Goal: Information Seeking & Learning: Learn about a topic

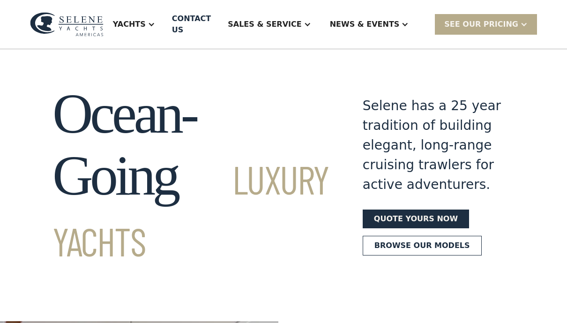
click at [146, 22] on div "Yachts" at bounding box center [129, 24] width 33 height 11
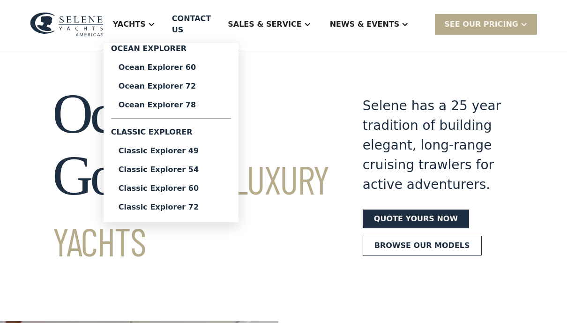
click at [175, 148] on div "Classic Explorer 49" at bounding box center [170, 150] width 105 height 7
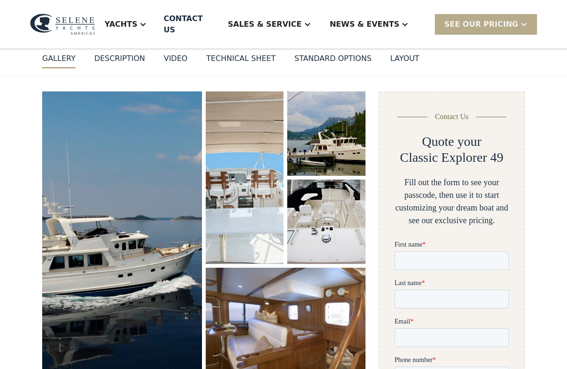
scroll to position [94, 0]
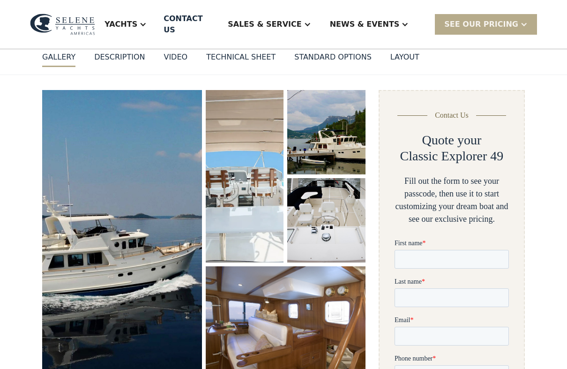
click at [140, 211] on img "open lightbox" at bounding box center [122, 235] width 162 height 295
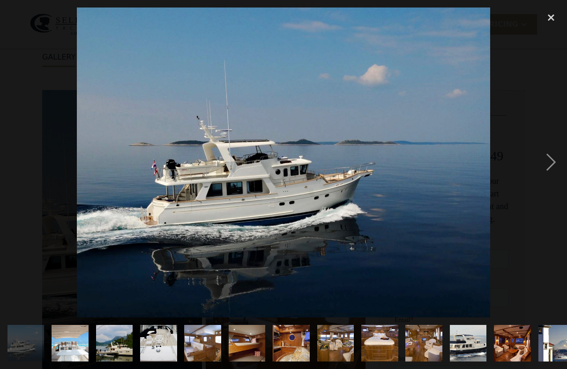
click at [554, 163] on div "next image" at bounding box center [551, 162] width 32 height 310
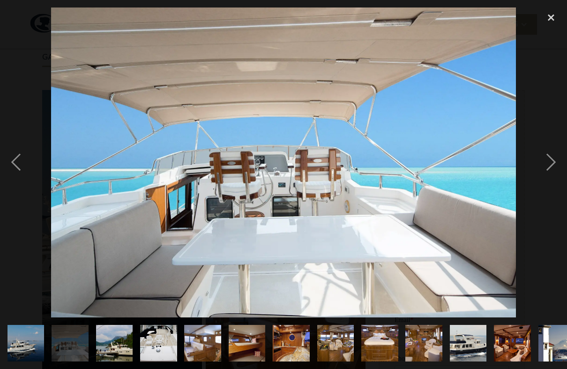
click at [553, 161] on div "next image" at bounding box center [551, 162] width 32 height 310
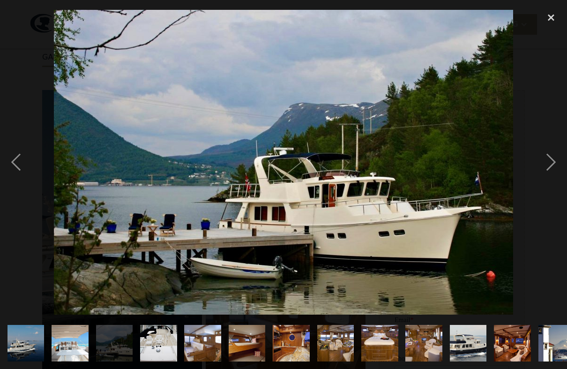
scroll to position [0, 0]
click at [554, 165] on div "next image" at bounding box center [551, 162] width 32 height 310
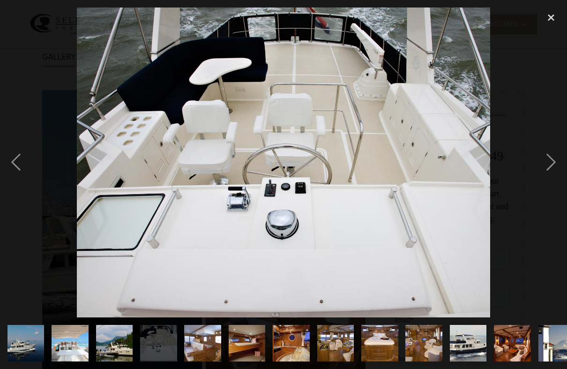
click at [550, 162] on div "next image" at bounding box center [551, 162] width 32 height 310
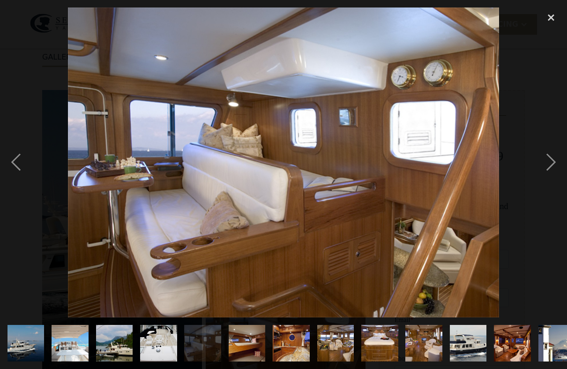
click at [548, 162] on div "next image" at bounding box center [551, 162] width 32 height 310
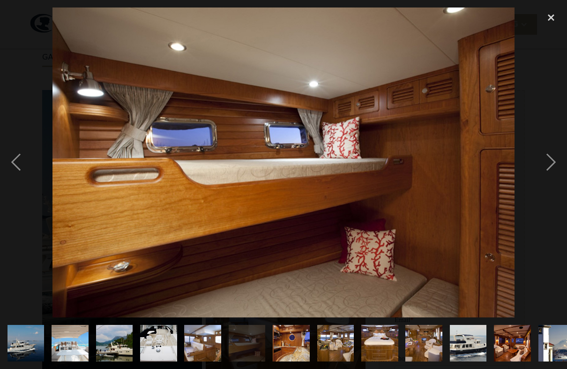
click at [549, 163] on div "next image" at bounding box center [551, 162] width 32 height 310
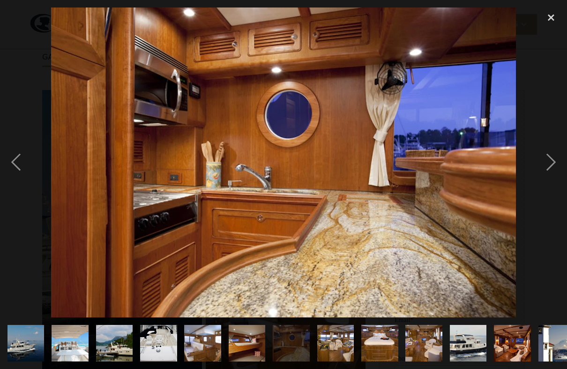
click at [549, 166] on div "next image" at bounding box center [551, 162] width 32 height 310
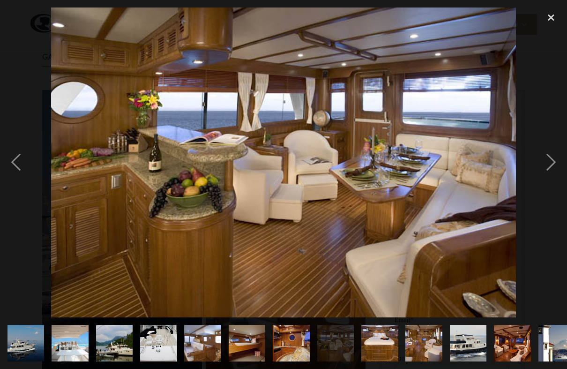
click at [551, 164] on div "next image" at bounding box center [551, 162] width 32 height 310
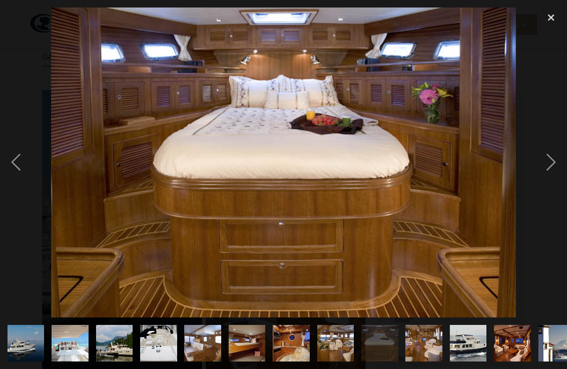
click at [550, 165] on div "next image" at bounding box center [551, 162] width 32 height 310
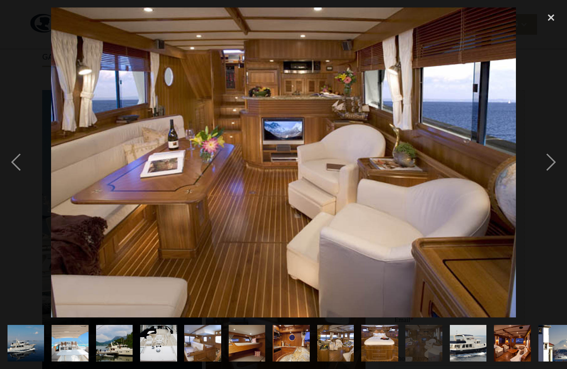
click at [543, 189] on div "next image" at bounding box center [551, 162] width 32 height 310
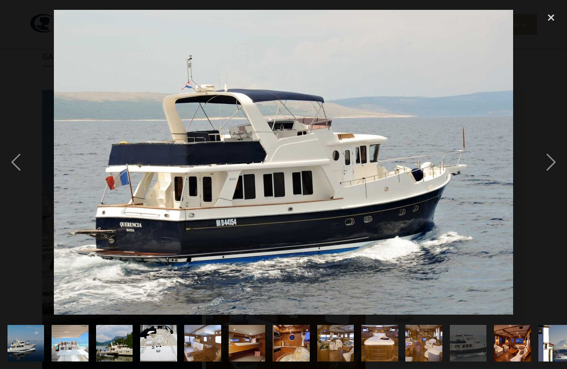
click at [546, 164] on div "next image" at bounding box center [551, 162] width 32 height 310
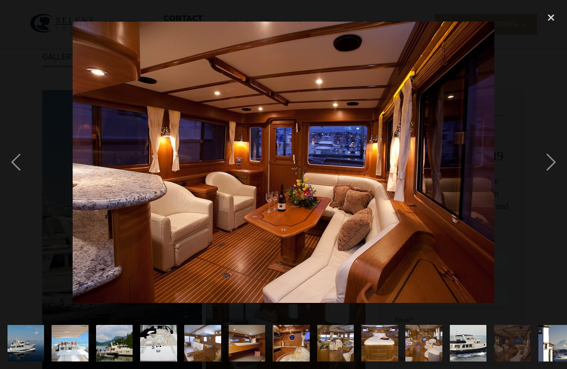
click at [547, 168] on div "next image" at bounding box center [551, 162] width 32 height 310
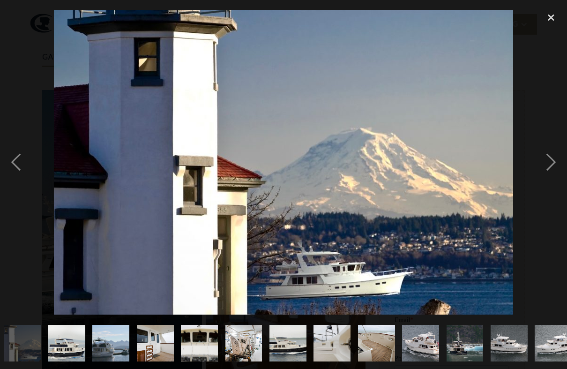
scroll to position [0, 534]
click at [548, 172] on div "next image" at bounding box center [551, 162] width 32 height 310
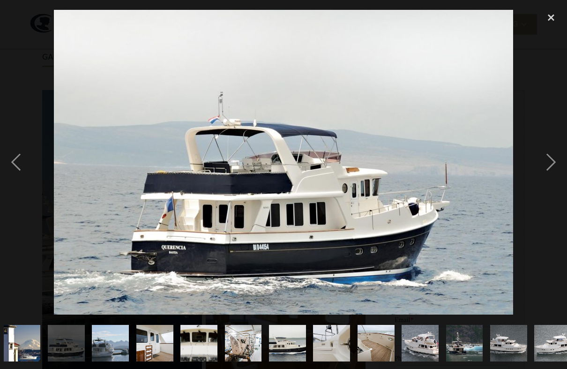
click at [551, 165] on div "next image" at bounding box center [551, 162] width 32 height 310
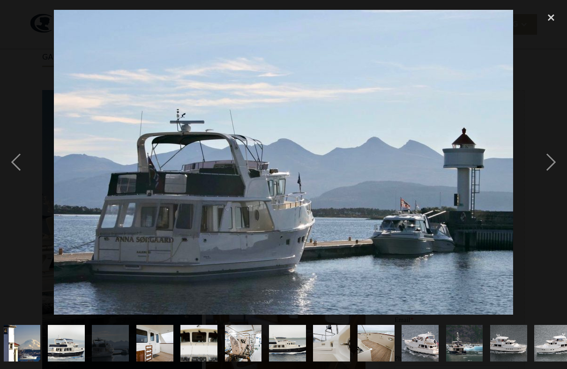
click at [553, 168] on div "next image" at bounding box center [551, 162] width 32 height 310
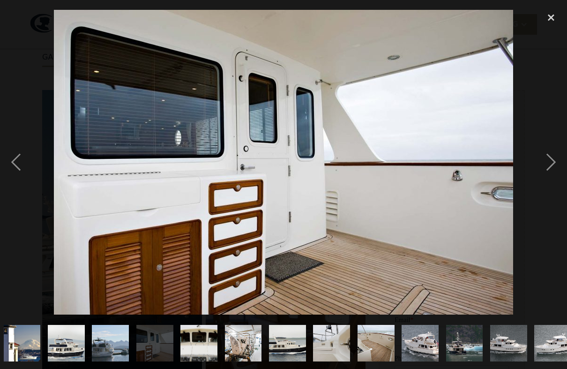
click at [550, 165] on div "next image" at bounding box center [551, 162] width 32 height 310
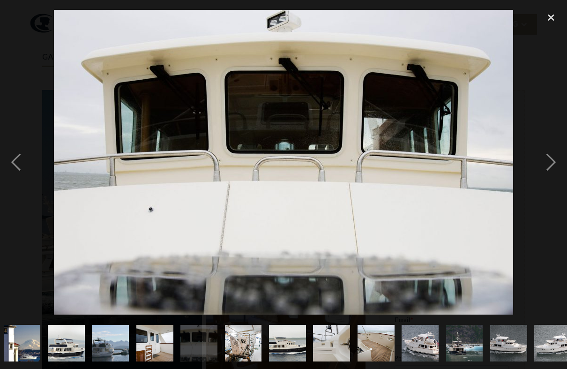
click at [551, 167] on div "next image" at bounding box center [551, 162] width 32 height 310
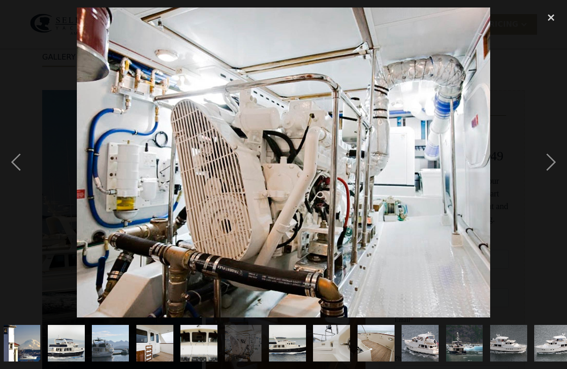
click at [550, 166] on div "next image" at bounding box center [551, 162] width 32 height 310
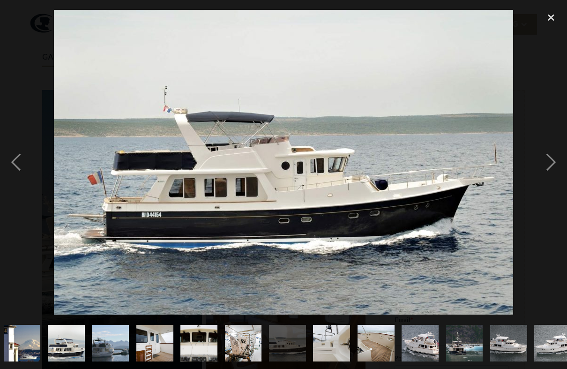
click at [549, 163] on div "next image" at bounding box center [551, 162] width 32 height 310
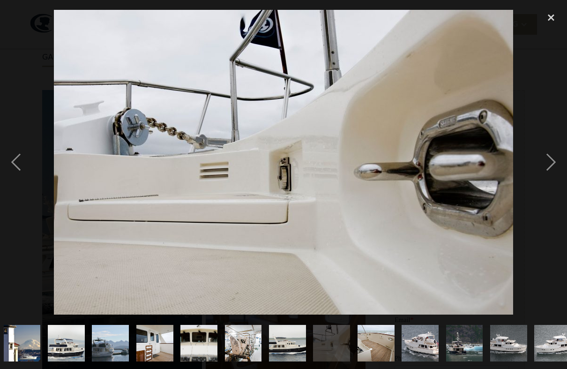
click at [547, 165] on div "next image" at bounding box center [551, 162] width 32 height 310
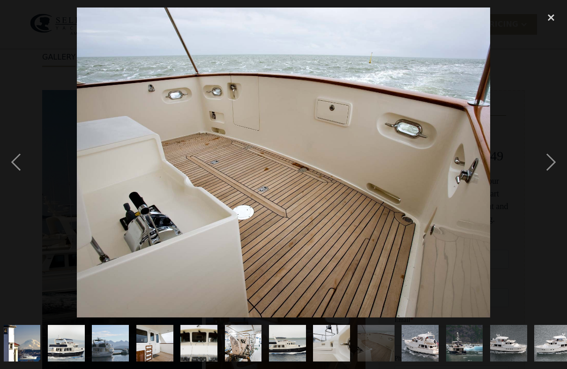
click at [549, 165] on div "next image" at bounding box center [551, 162] width 32 height 310
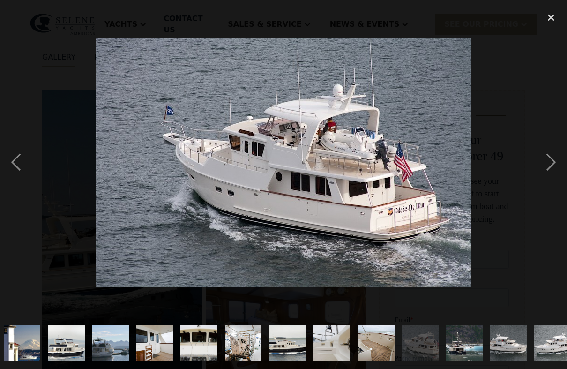
click at [548, 169] on div "next image" at bounding box center [551, 162] width 32 height 310
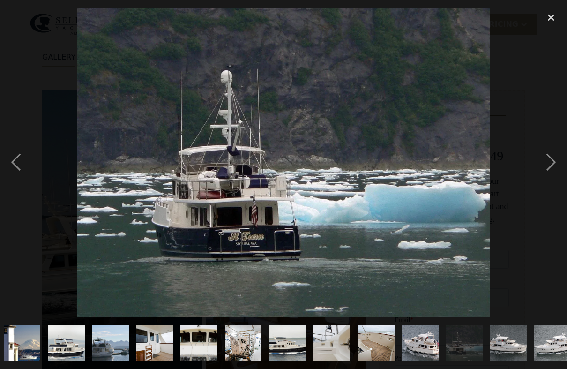
click at [549, 161] on div "next image" at bounding box center [551, 162] width 32 height 310
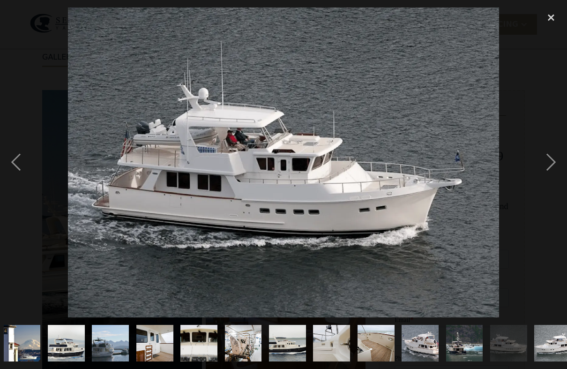
click at [548, 167] on div "next image" at bounding box center [551, 162] width 32 height 310
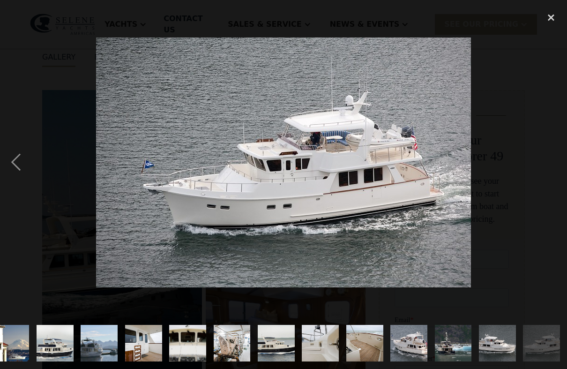
scroll to position [0, 546]
click at [547, 168] on div "next image" at bounding box center [551, 162] width 32 height 310
click at [547, 178] on div "next image" at bounding box center [551, 162] width 32 height 310
click at [547, 177] on div "next image" at bounding box center [551, 162] width 32 height 310
click at [546, 176] on div "next image" at bounding box center [551, 162] width 32 height 310
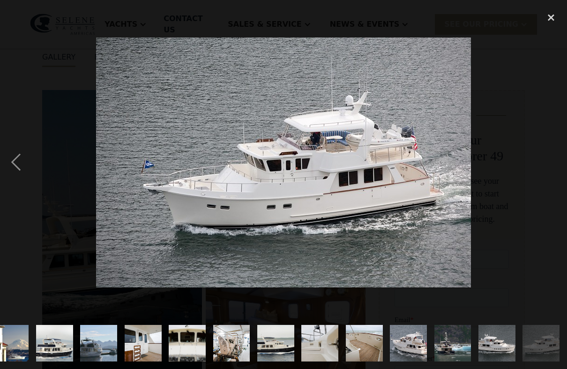
click at [547, 172] on div "next image" at bounding box center [551, 162] width 32 height 310
